Goal: Navigation & Orientation: Find specific page/section

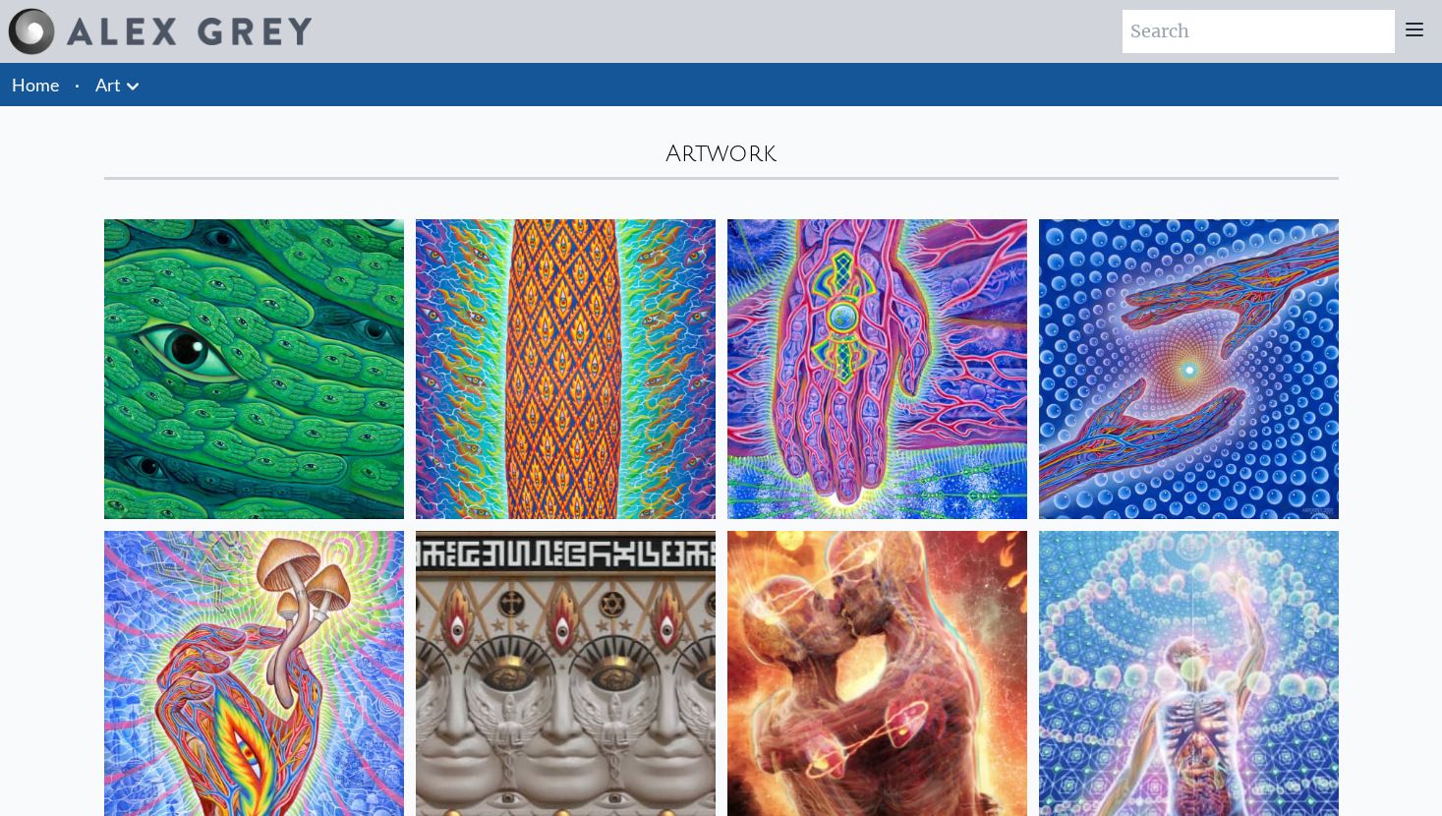
click at [260, 382] on img at bounding box center [254, 369] width 300 height 300
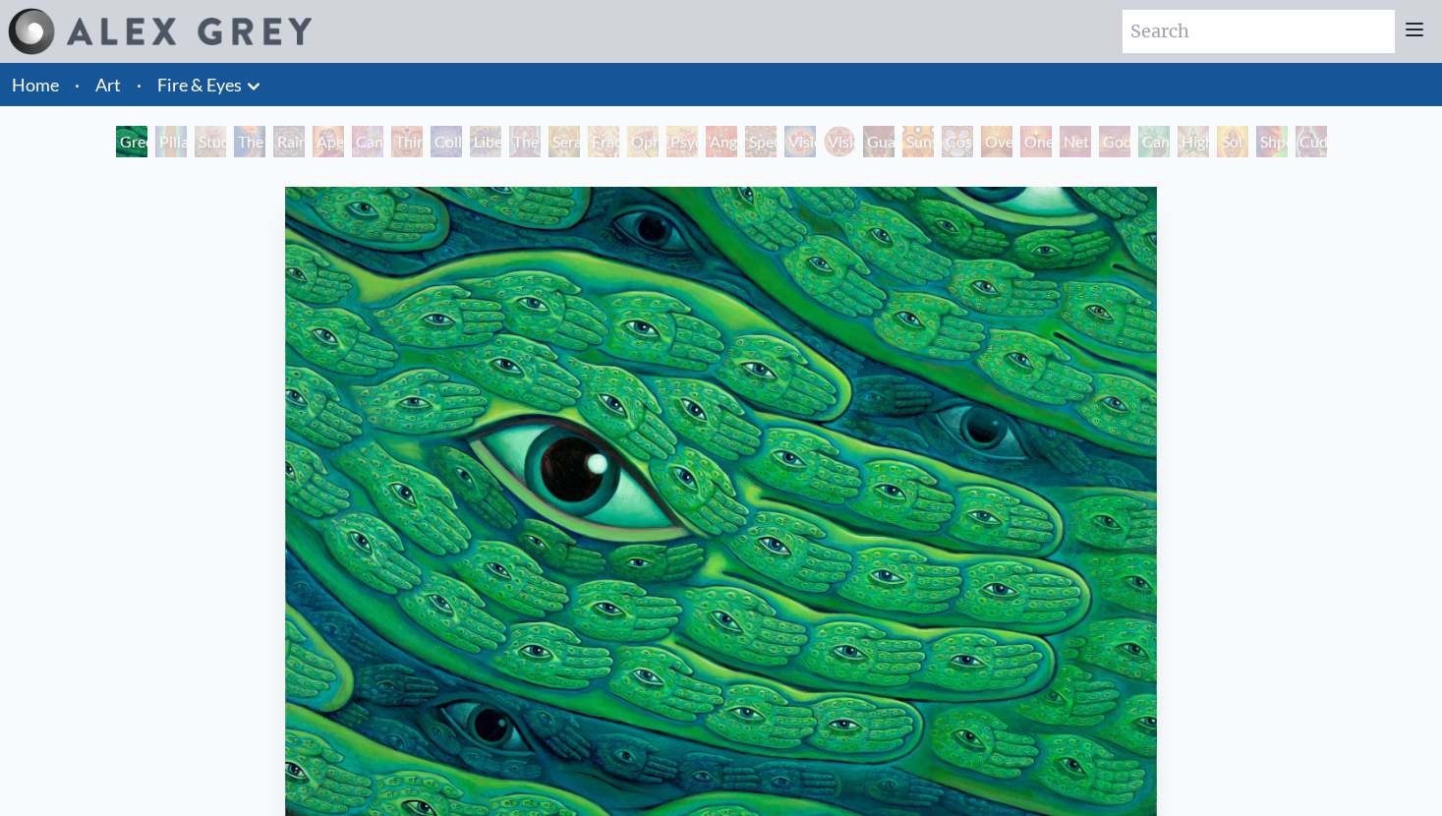
click at [144, 28] on img at bounding box center [189, 32] width 245 height 28
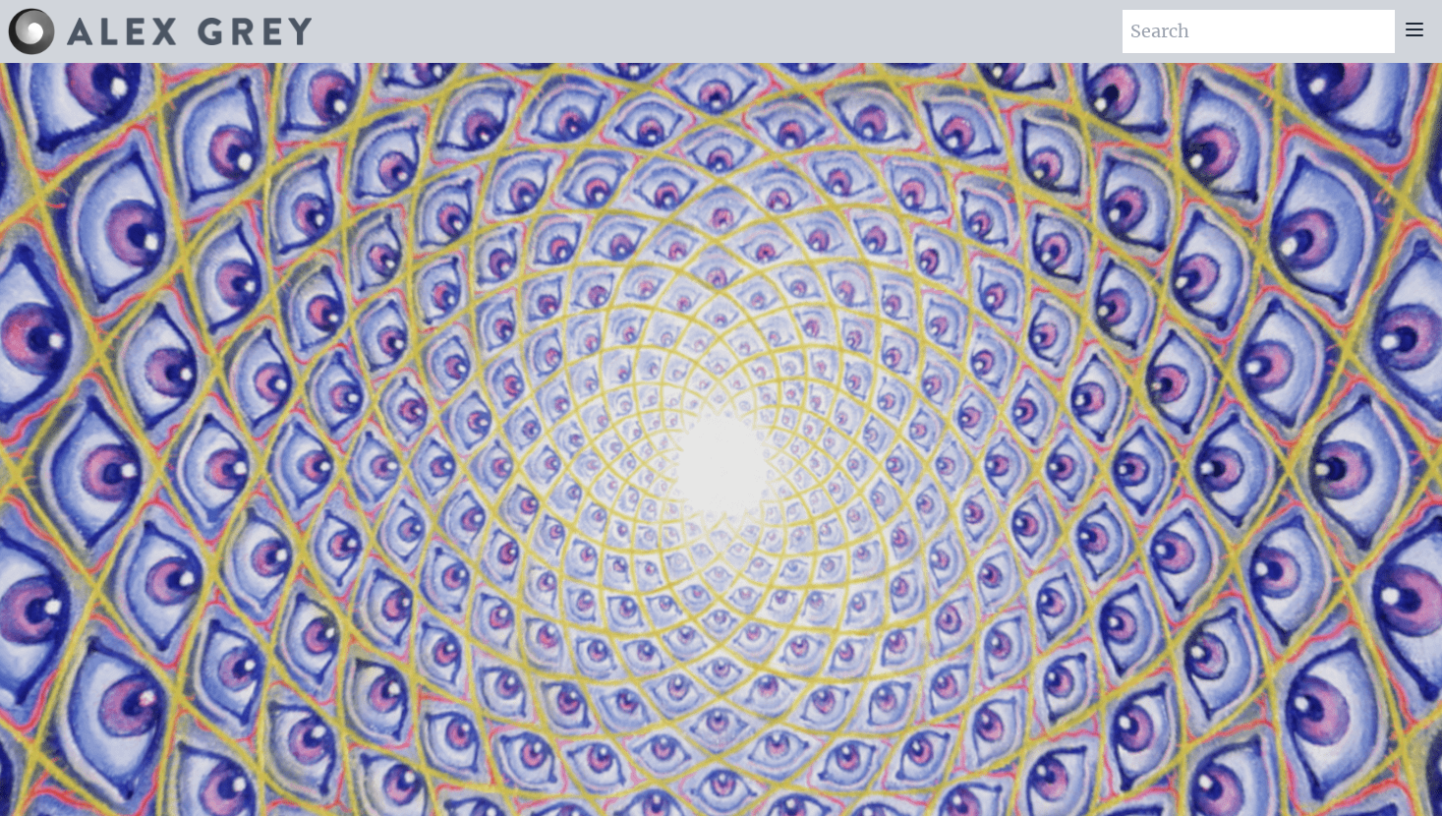
click at [1414, 34] on icon at bounding box center [1415, 30] width 16 height 12
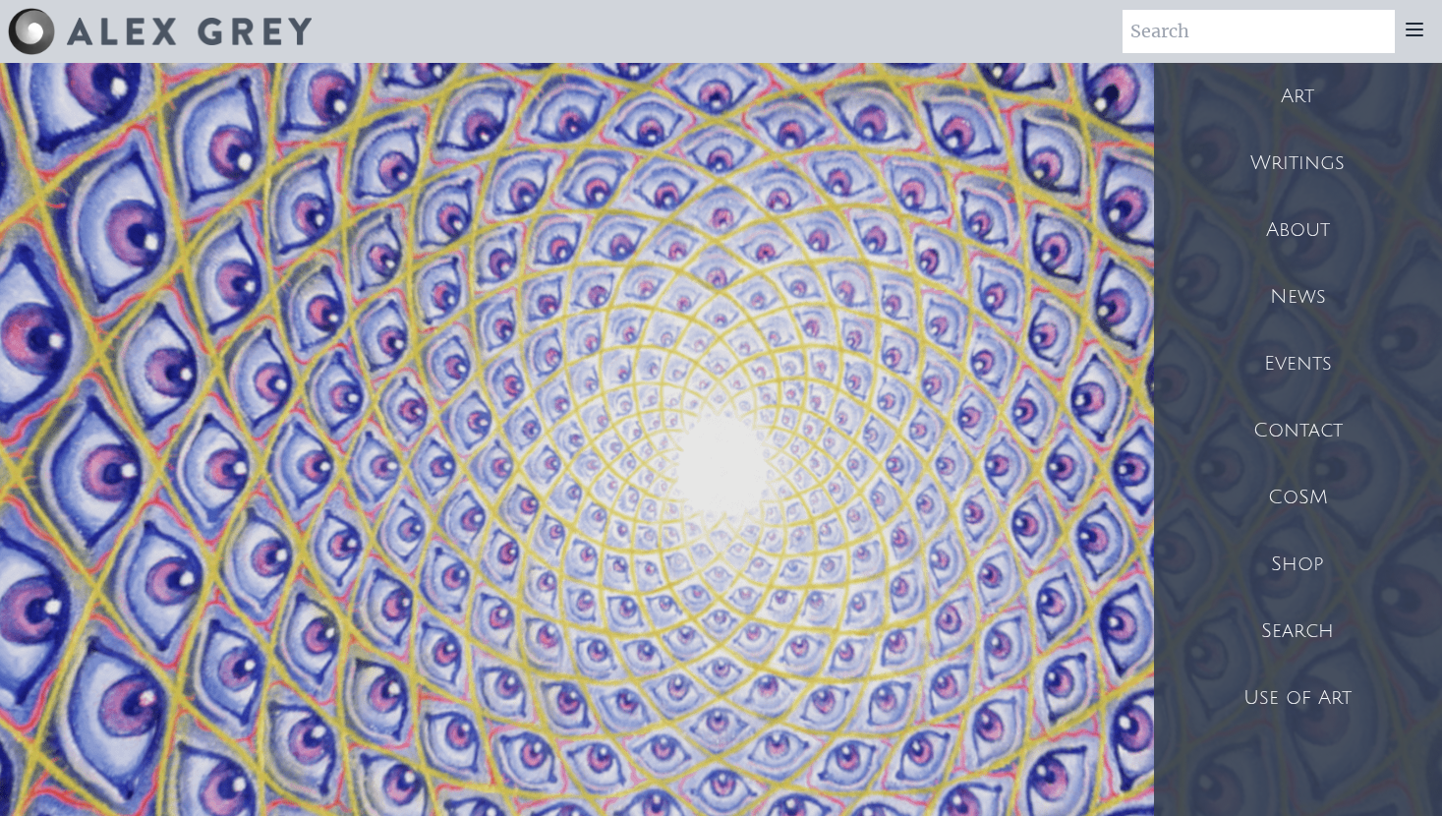
click at [1326, 522] on div "CoSM" at bounding box center [1298, 497] width 288 height 67
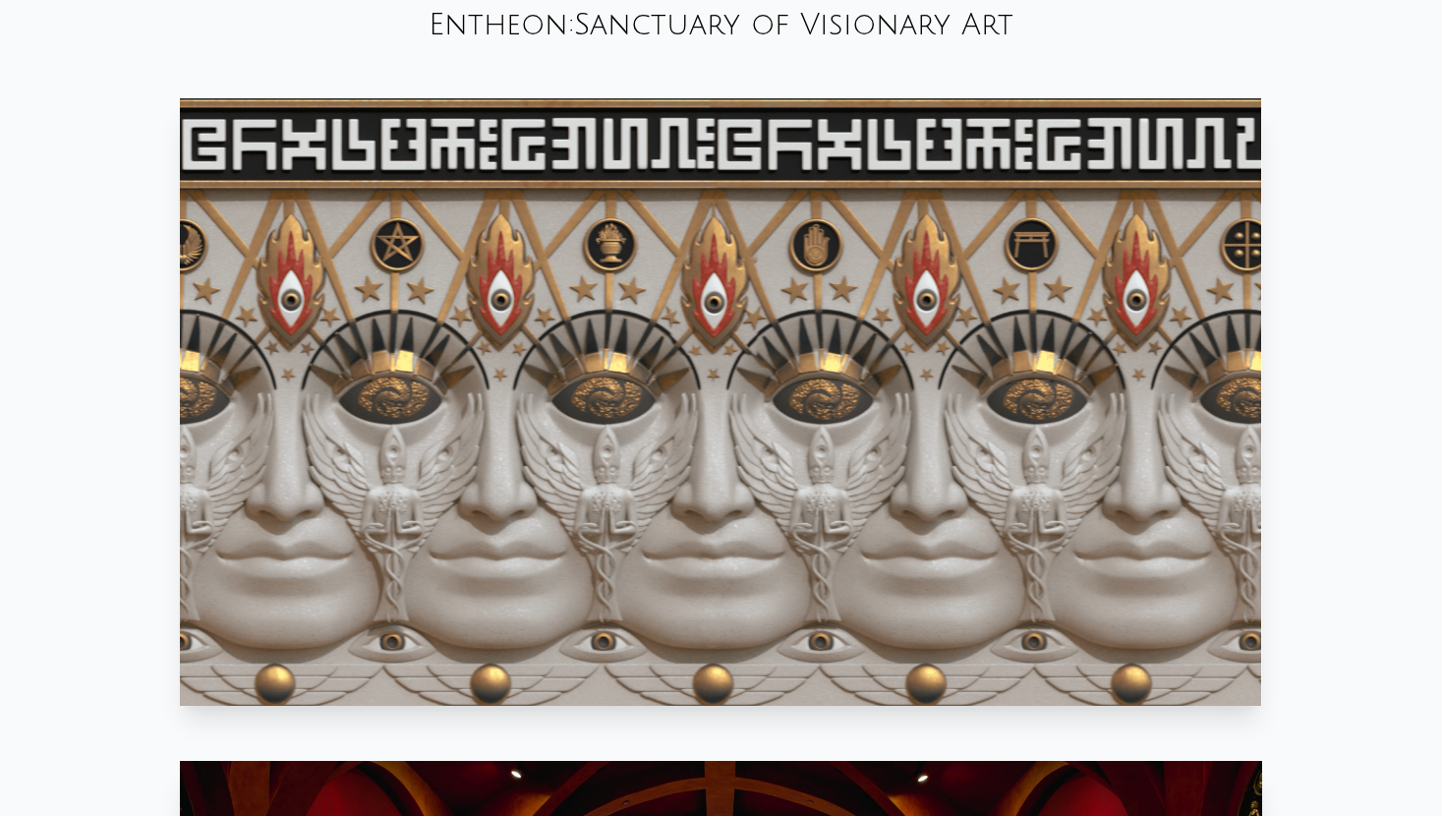
scroll to position [1069, 0]
